Goal: Task Accomplishment & Management: Manage account settings

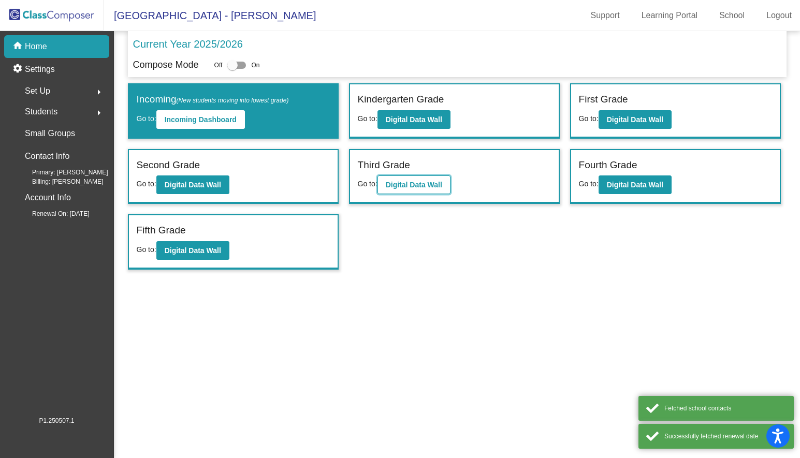
click at [432, 184] on b "Digital Data Wall" at bounding box center [414, 185] width 56 height 8
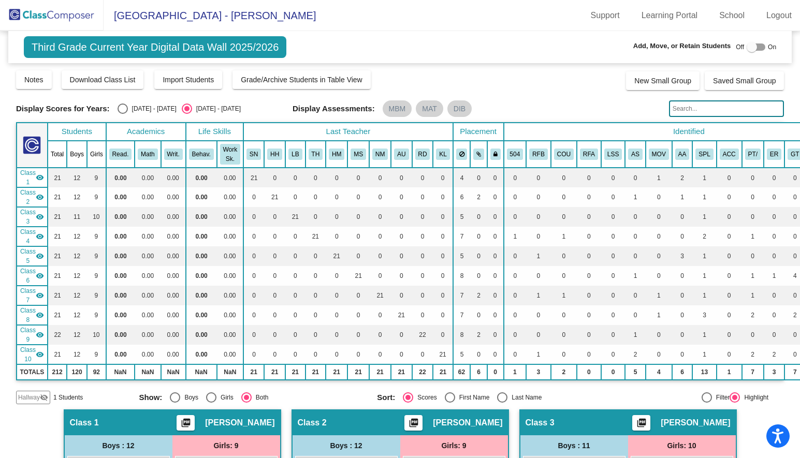
click at [693, 111] on input "text" at bounding box center [726, 109] width 115 height 17
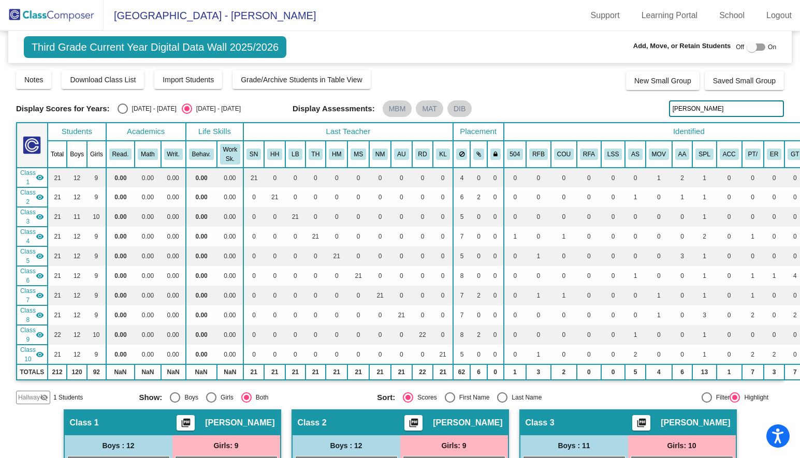
type input "[PERSON_NAME]"
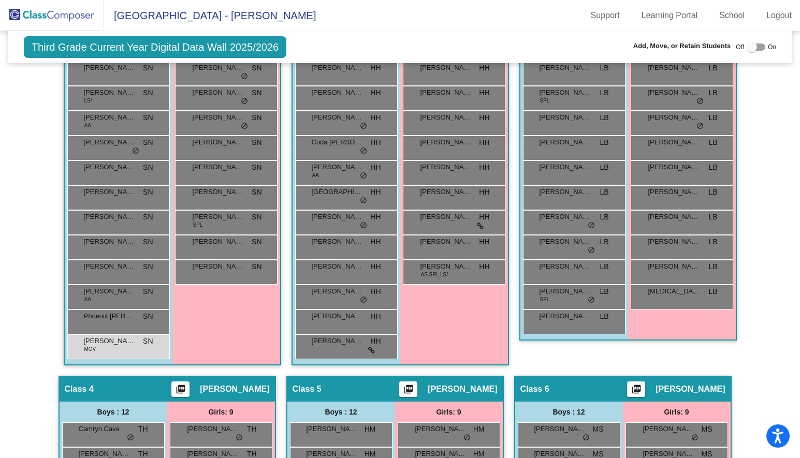
scroll to position [418, 0]
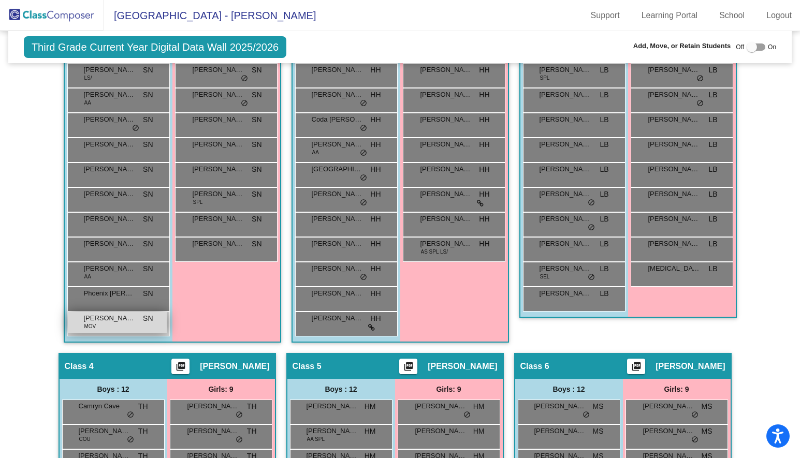
click at [143, 320] on span "SN" at bounding box center [148, 318] width 10 height 11
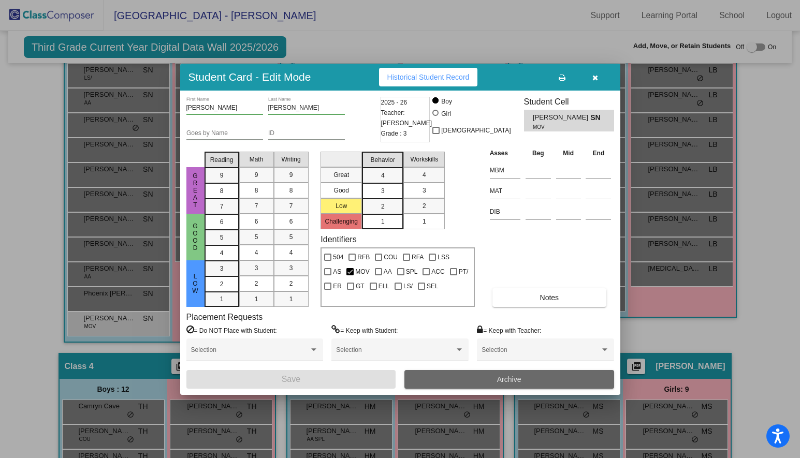
click at [470, 383] on button "Archive" at bounding box center [510, 379] width 210 height 19
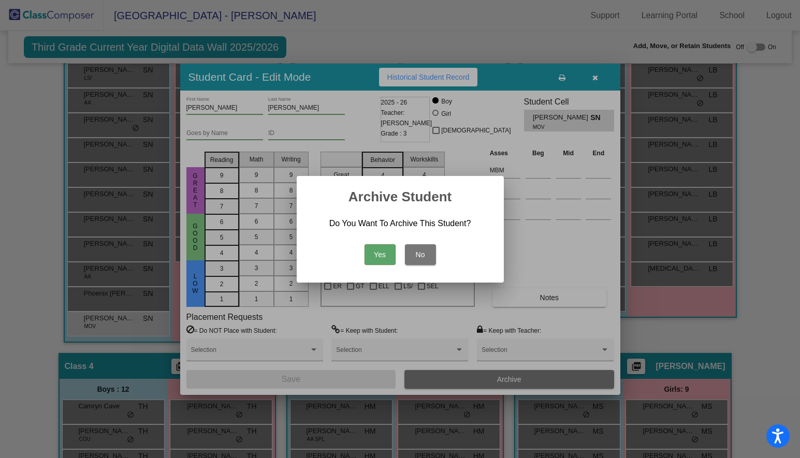
click at [378, 254] on button "Yes" at bounding box center [380, 255] width 31 height 21
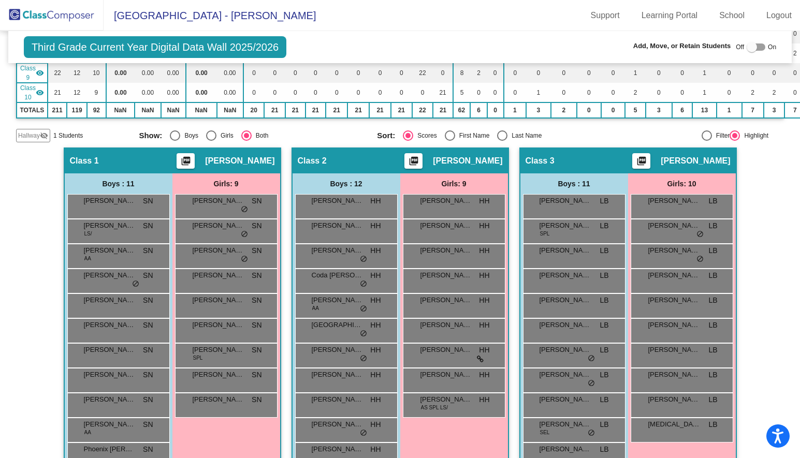
scroll to position [0, 0]
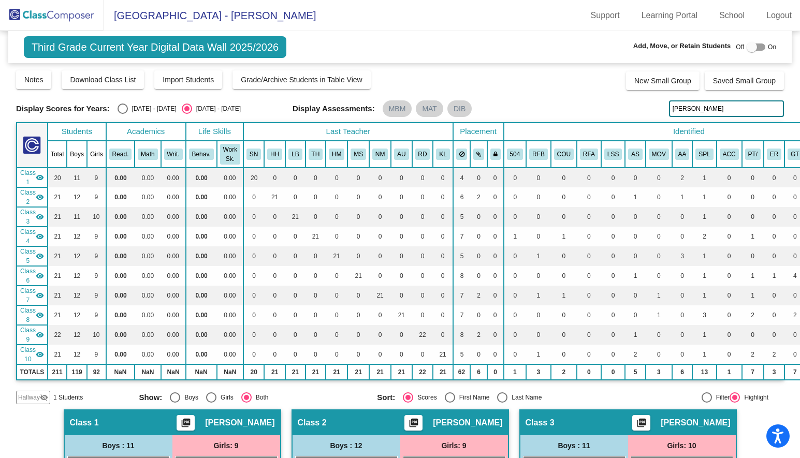
drag, startPoint x: 701, startPoint y: 103, endPoint x: 633, endPoint y: 102, distance: 68.4
click at [635, 103] on div "Display Scores for Years: [DATE] - [DATE] [DATE] - [DATE] Display Assessments: …" at bounding box center [400, 109] width 768 height 17
drag, startPoint x: 719, startPoint y: 108, endPoint x: 646, endPoint y: 108, distance: 73.0
click at [649, 108] on div "Display Scores for Years: [DATE] - [DATE] [DATE] - [DATE] Display Assessments: …" at bounding box center [400, 109] width 768 height 17
